Goal: Task Accomplishment & Management: Use online tool/utility

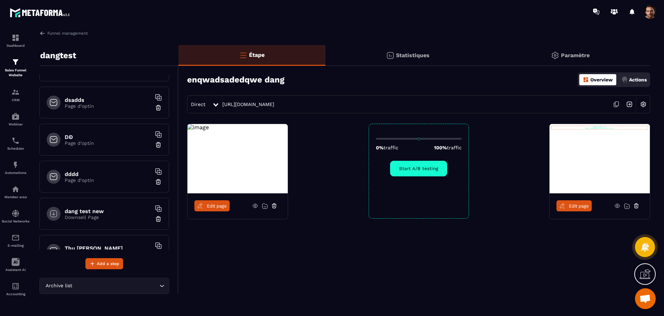
scroll to position [270, 0]
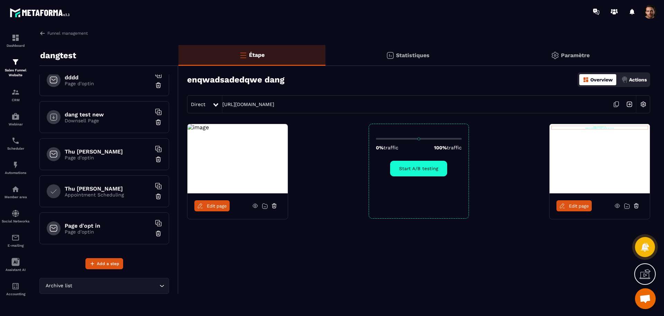
click at [109, 227] on h6 "Page d'opt in" at bounding box center [108, 225] width 87 height 7
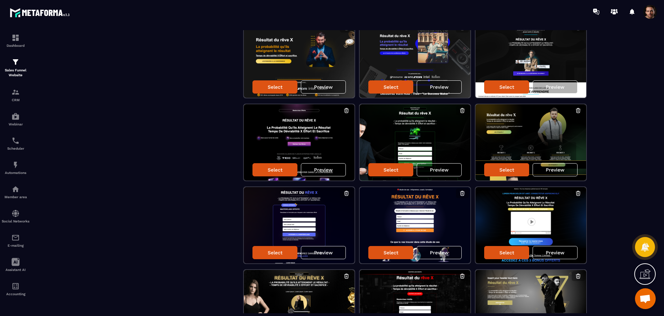
scroll to position [397, 0]
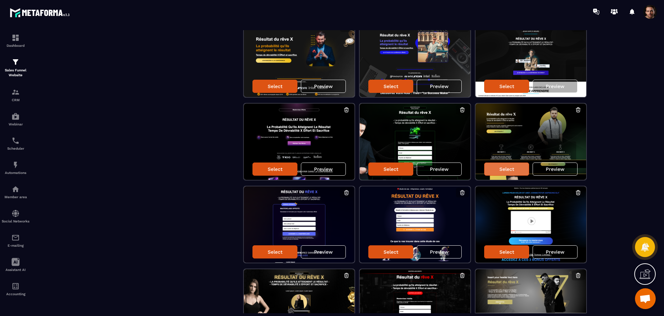
click at [511, 172] on div "Select" at bounding box center [506, 168] width 45 height 13
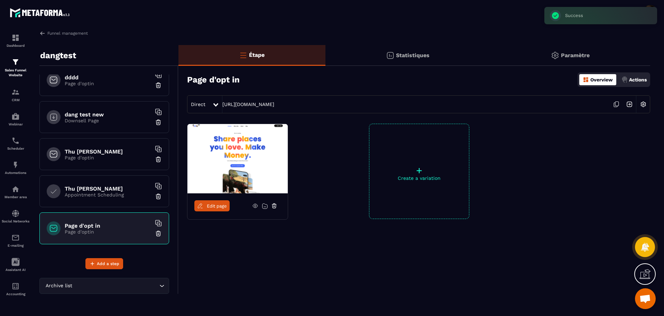
scroll to position [0, 0]
click at [220, 202] on link "Edit page" at bounding box center [211, 205] width 35 height 11
